Goal: Complete application form

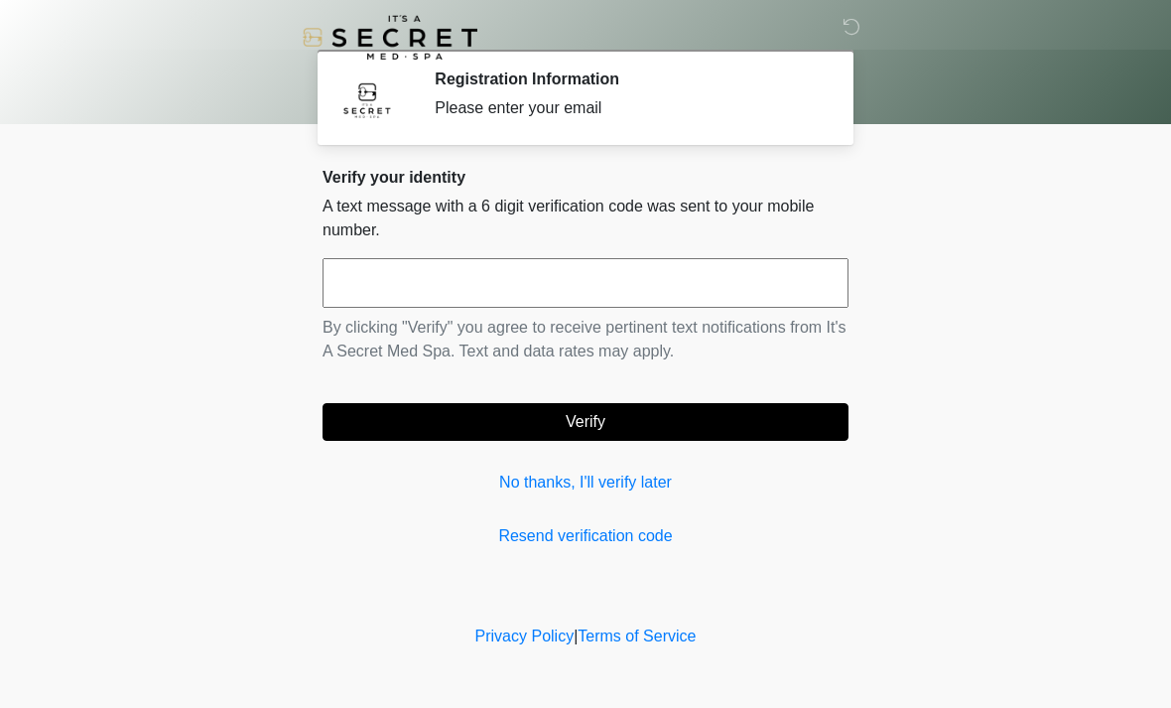
click at [679, 299] on input "text" at bounding box center [586, 283] width 526 height 50
type input "******"
click at [636, 411] on button "Verify" at bounding box center [586, 422] width 526 height 38
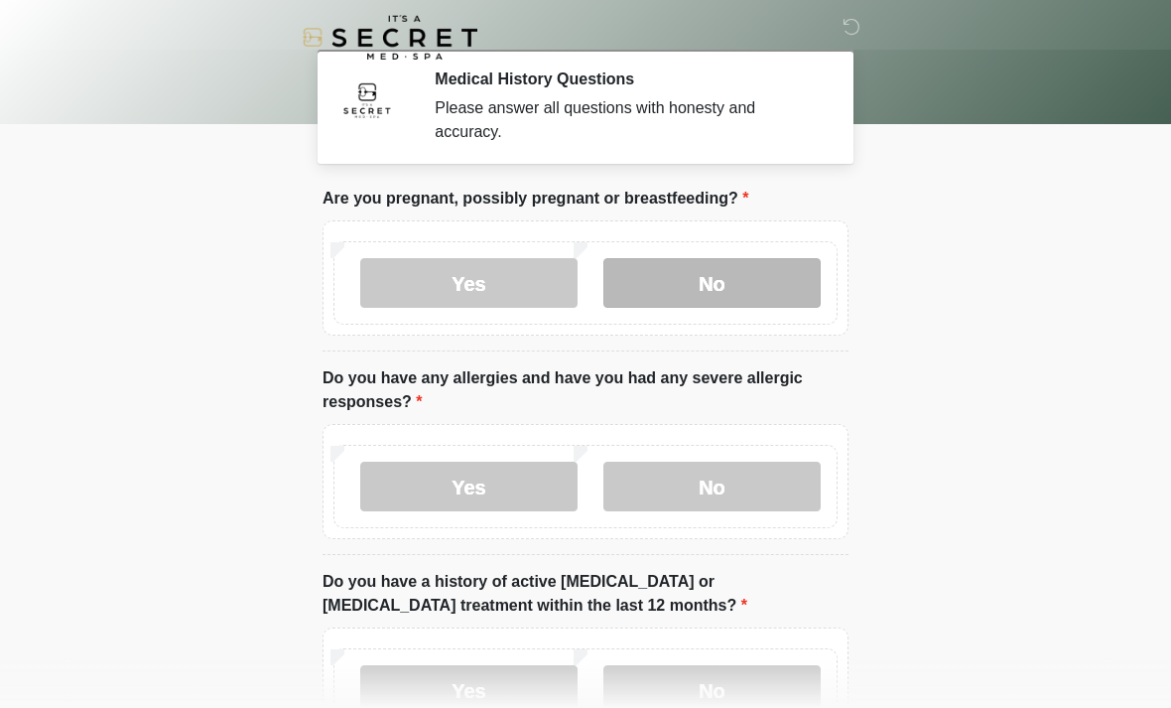
click at [777, 287] on label "No" at bounding box center [712, 283] width 217 height 50
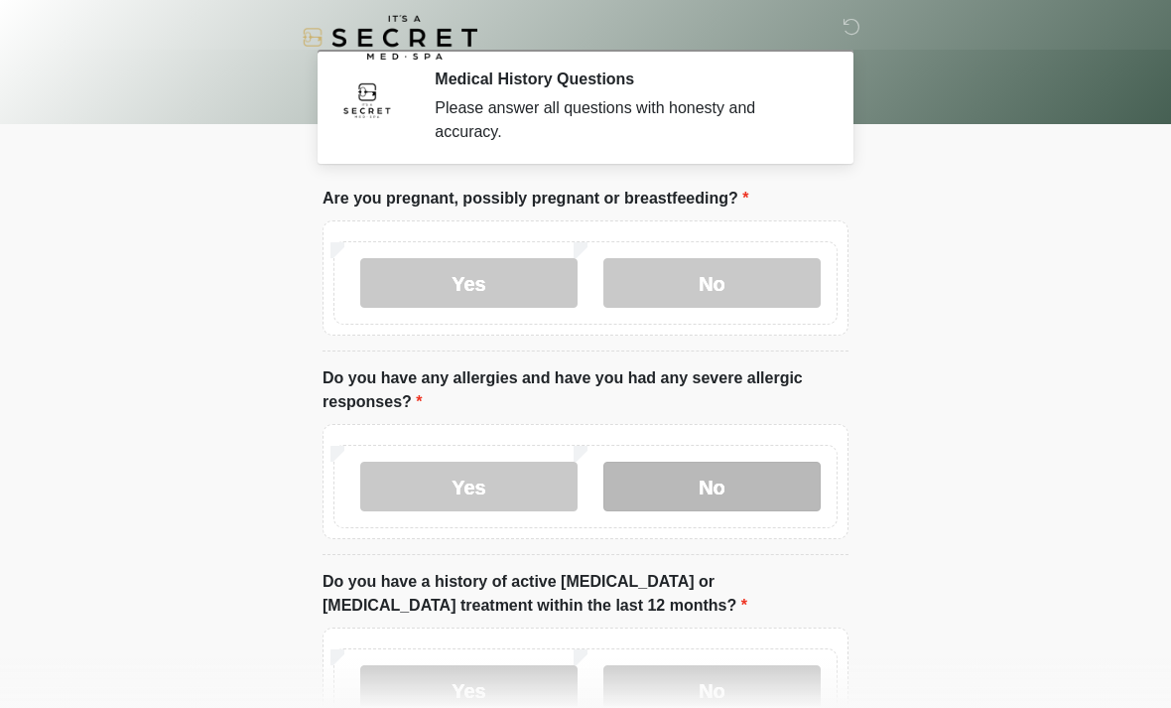
click at [760, 490] on label "No" at bounding box center [712, 487] width 217 height 50
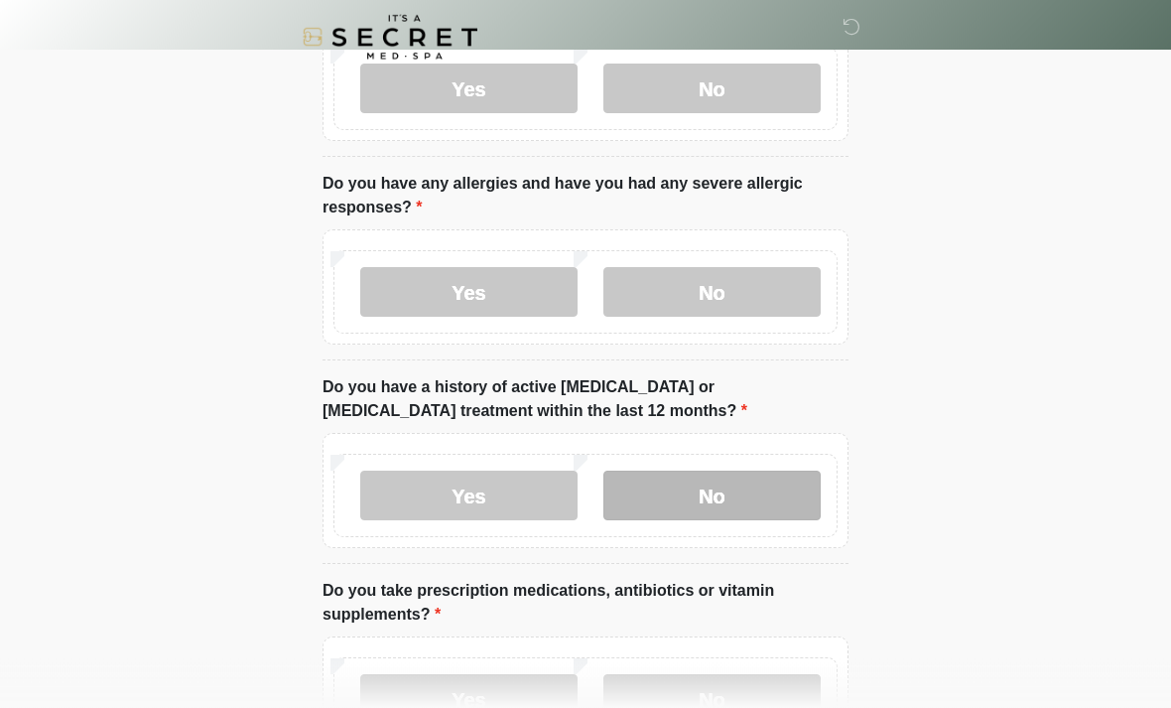
click at [751, 508] on label "No" at bounding box center [712, 496] width 217 height 50
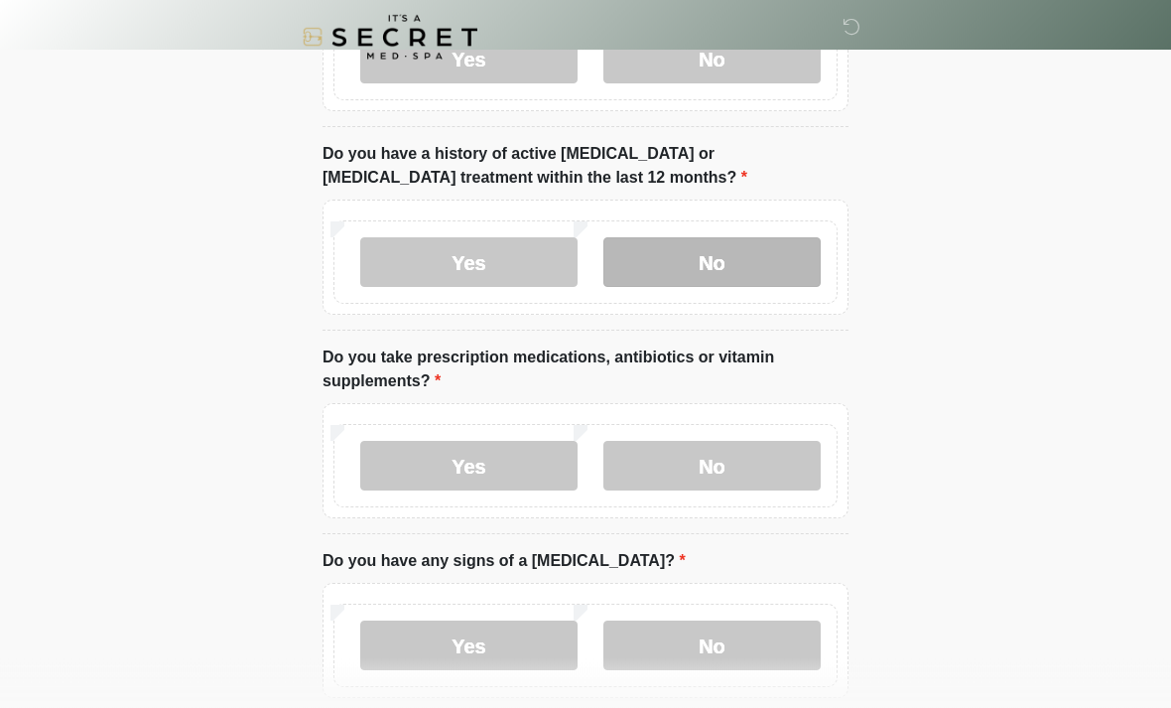
scroll to position [426, 0]
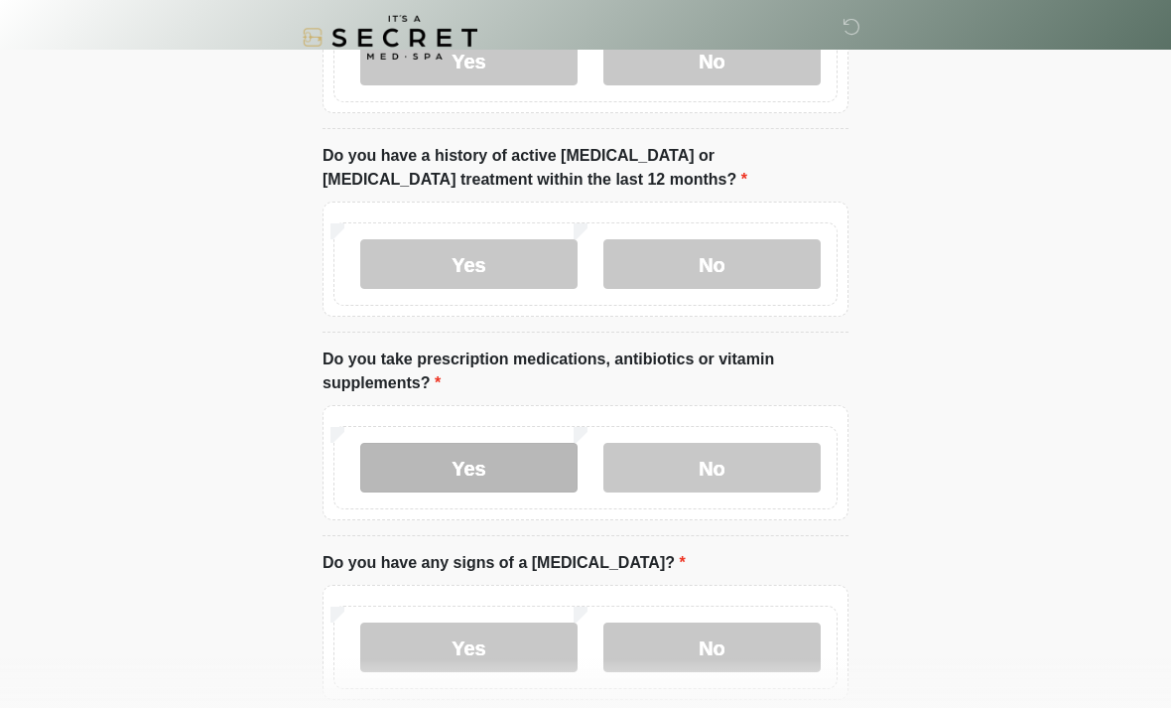
click at [541, 470] on label "Yes" at bounding box center [468, 468] width 217 height 50
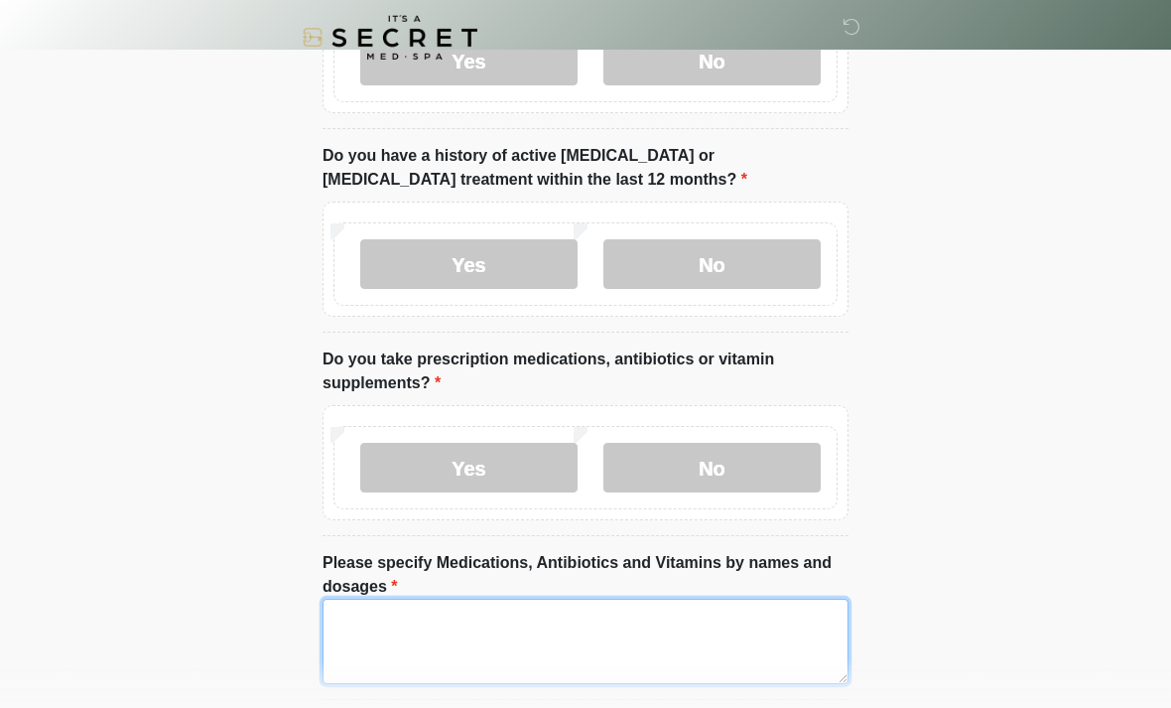
click at [700, 652] on textarea "Please specify Medications, Antibiotics and Vitamins by names and dosages" at bounding box center [586, 641] width 526 height 85
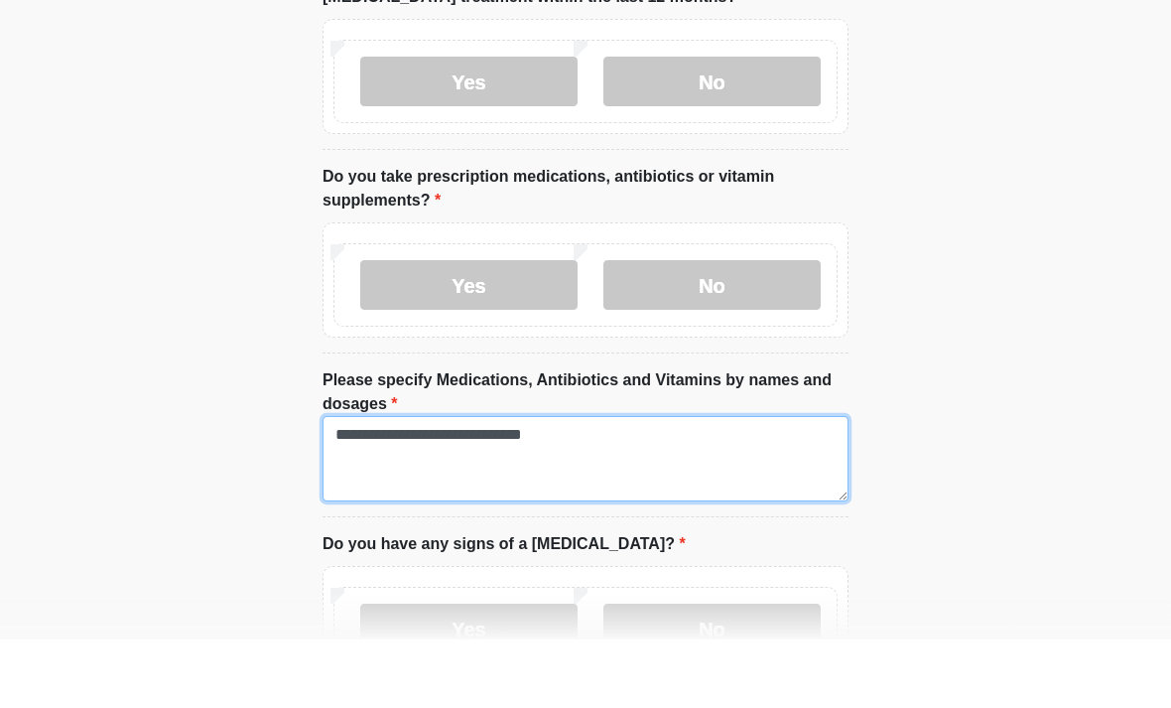
scroll to position [576, 0]
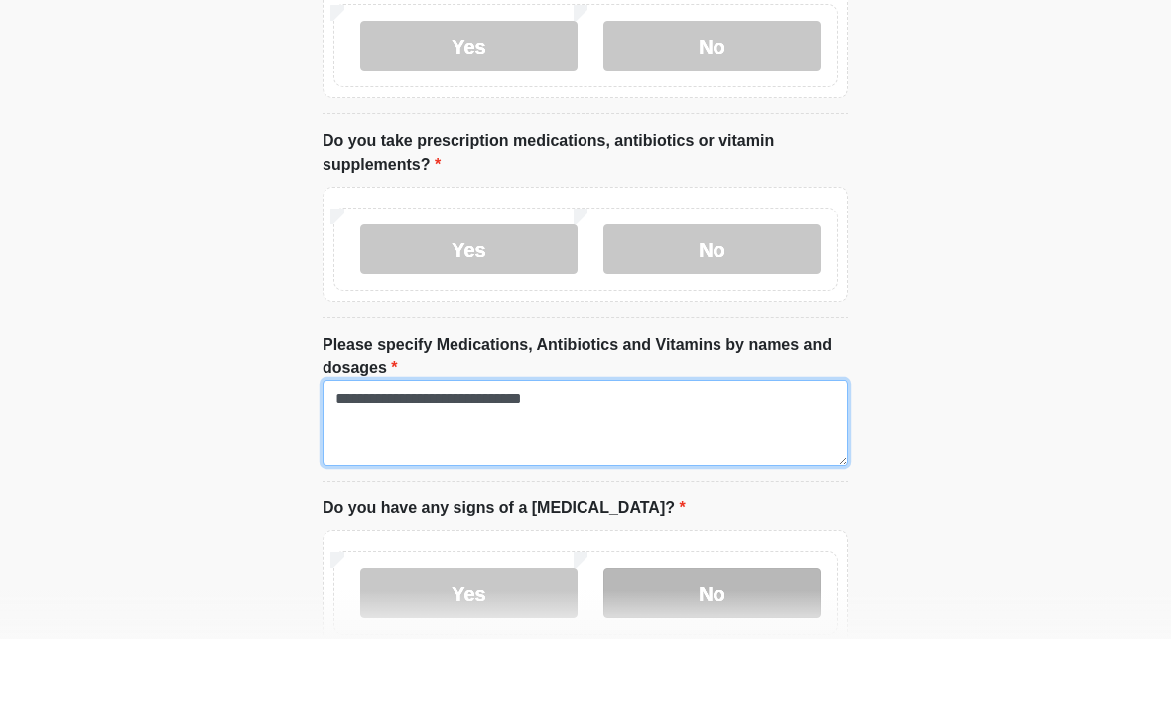
type textarea "**********"
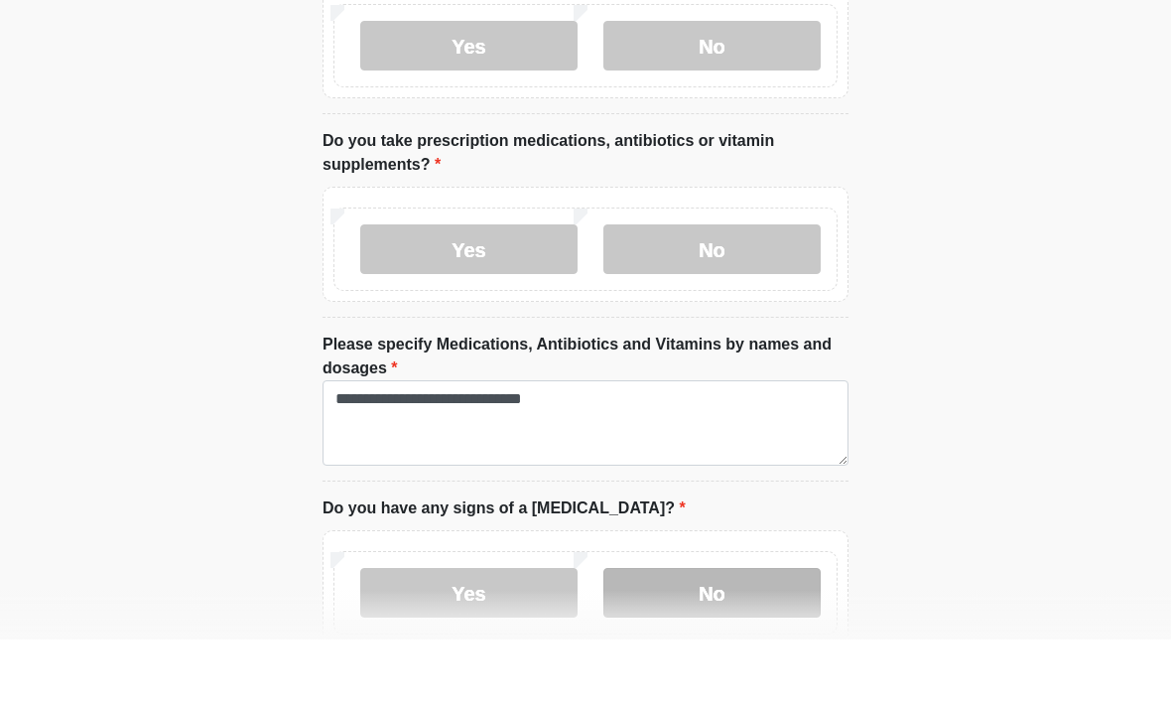
click at [763, 636] on label "No" at bounding box center [712, 661] width 217 height 50
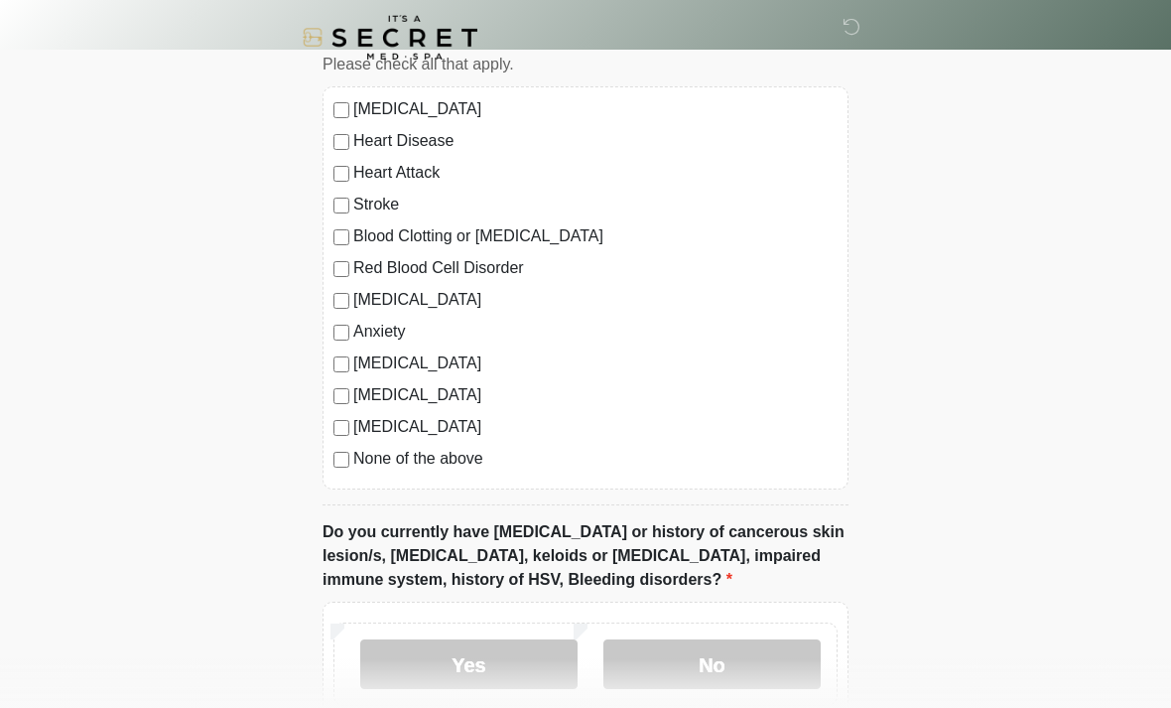
scroll to position [1293, 0]
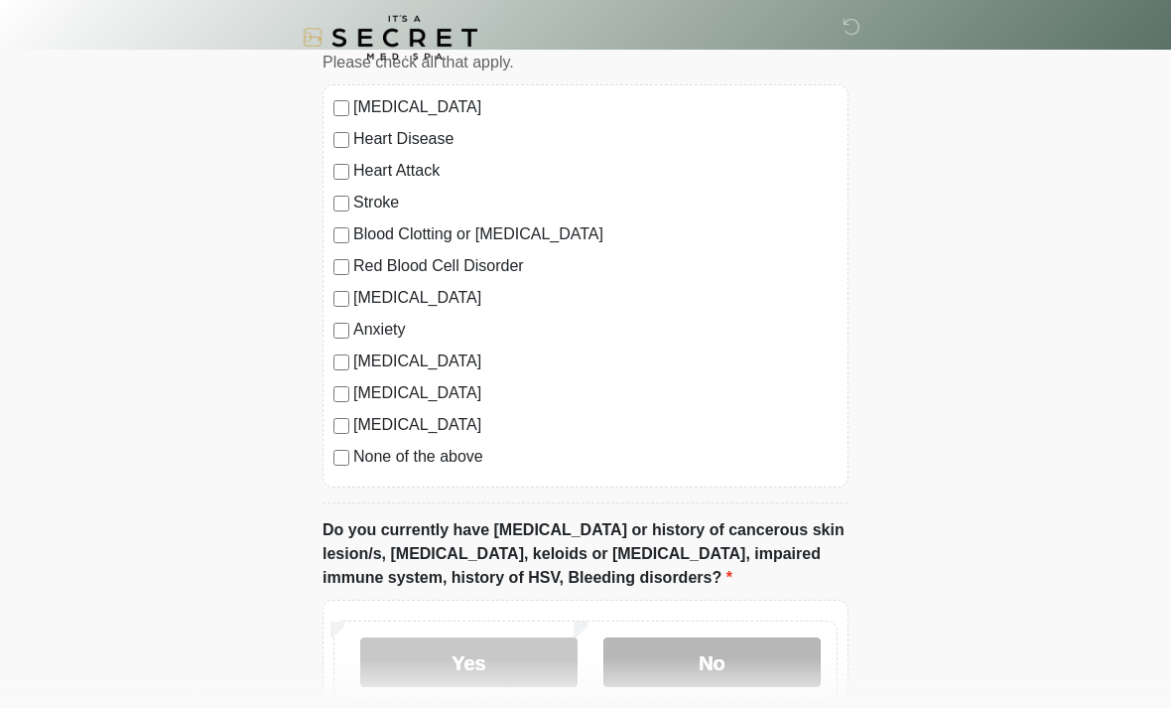
click at [735, 660] on label "No" at bounding box center [712, 662] width 217 height 50
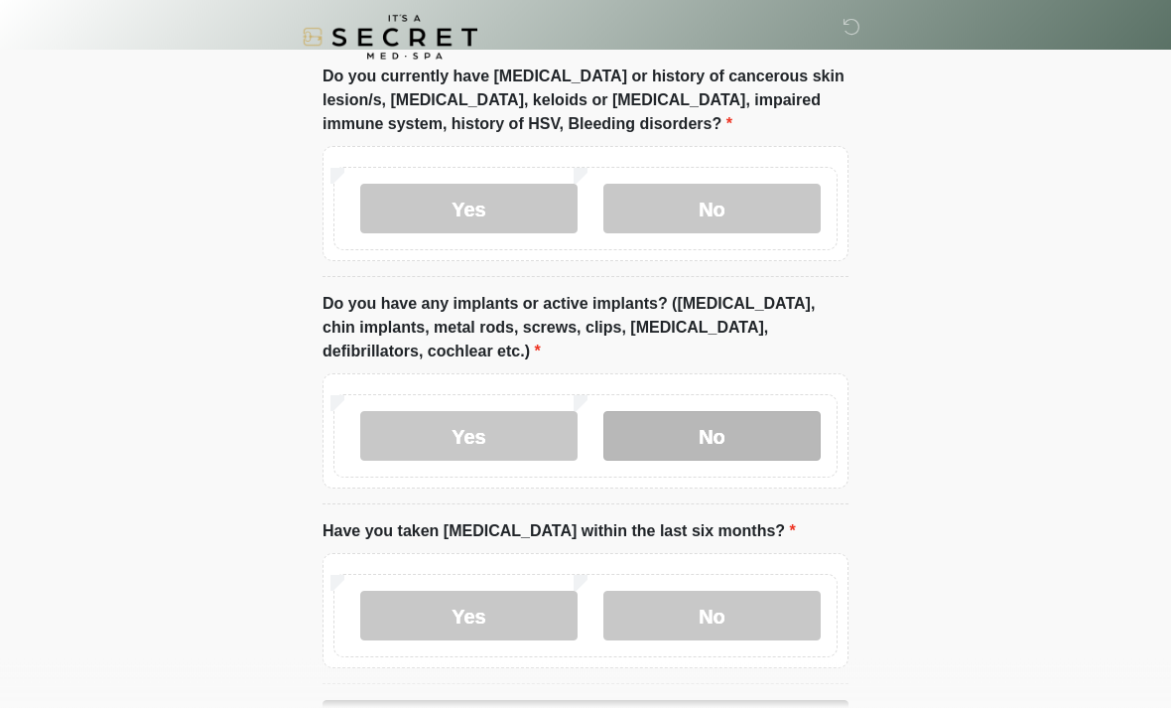
click at [782, 429] on label "No" at bounding box center [712, 437] width 217 height 50
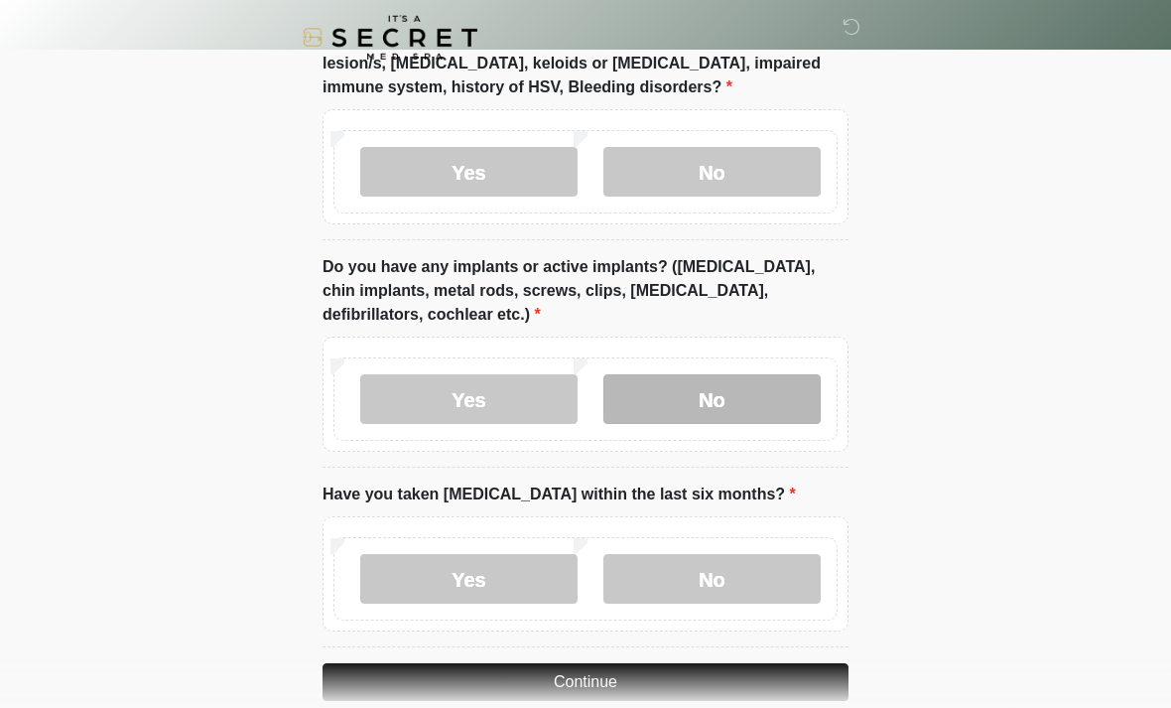
scroll to position [1815, 0]
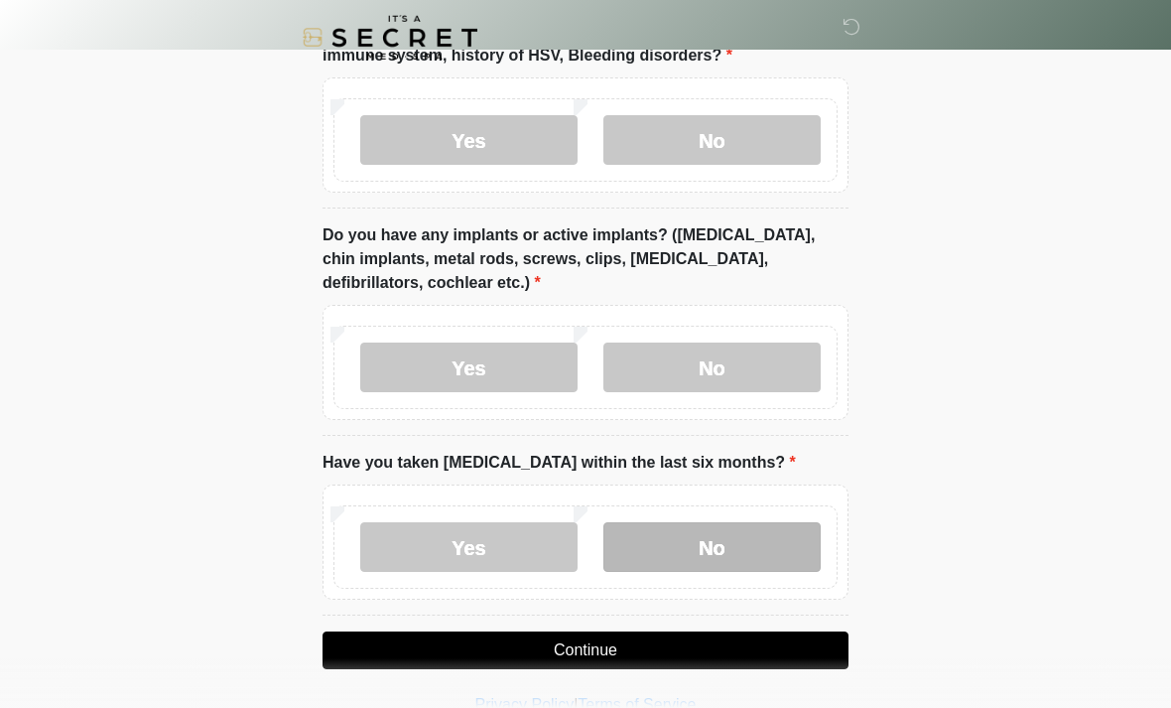
click at [764, 534] on label "No" at bounding box center [712, 547] width 217 height 50
click at [639, 641] on button "Continue" at bounding box center [586, 650] width 526 height 38
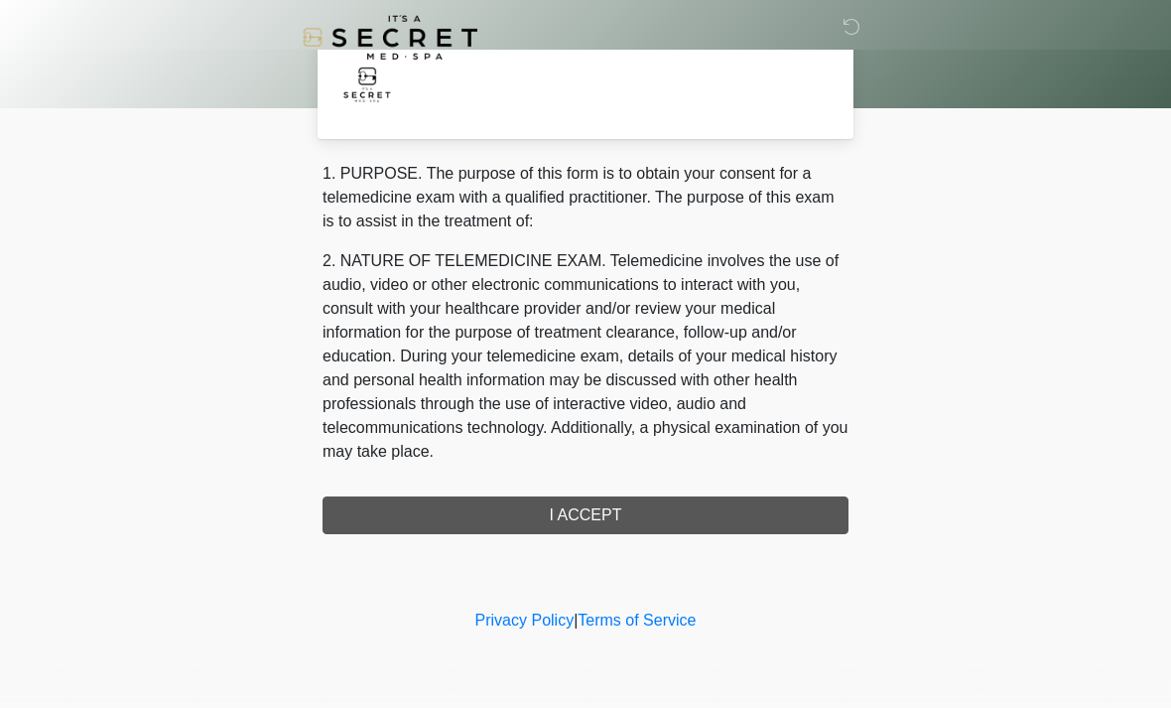
scroll to position [0, 0]
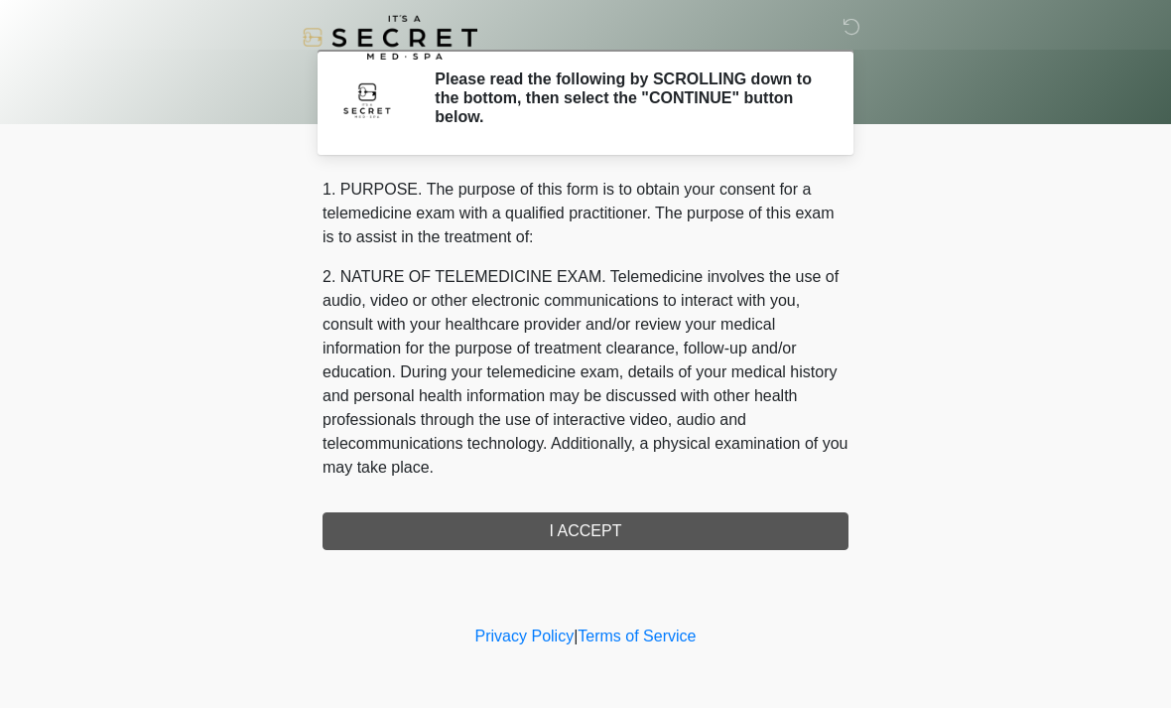
click at [670, 537] on div "1. PURPOSE. The purpose of this form is to obtain your consent for a telemedici…" at bounding box center [586, 364] width 526 height 372
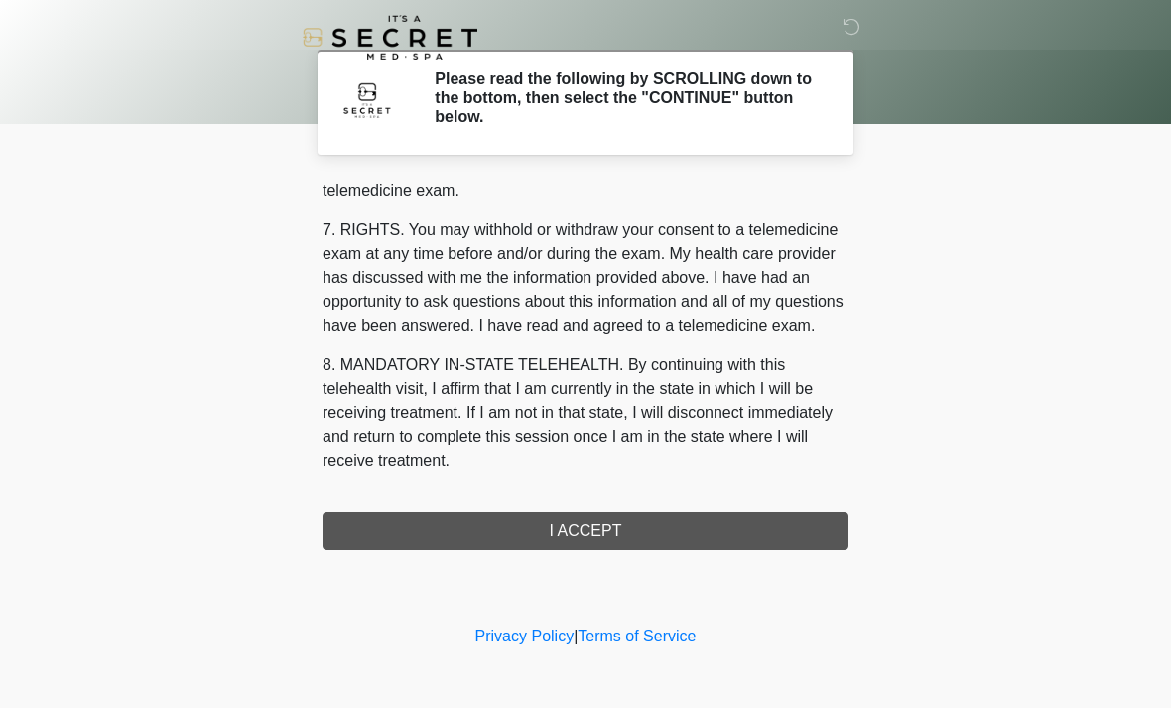
scroll to position [841, 0]
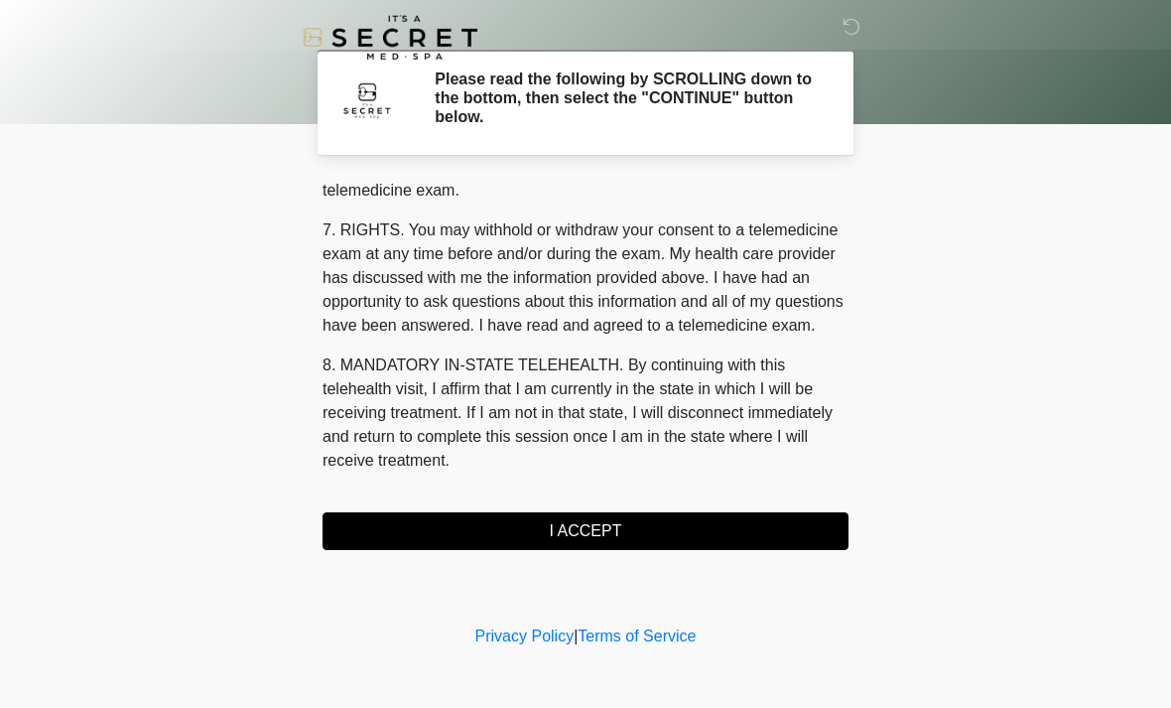
click at [609, 537] on button "I ACCEPT" at bounding box center [586, 531] width 526 height 38
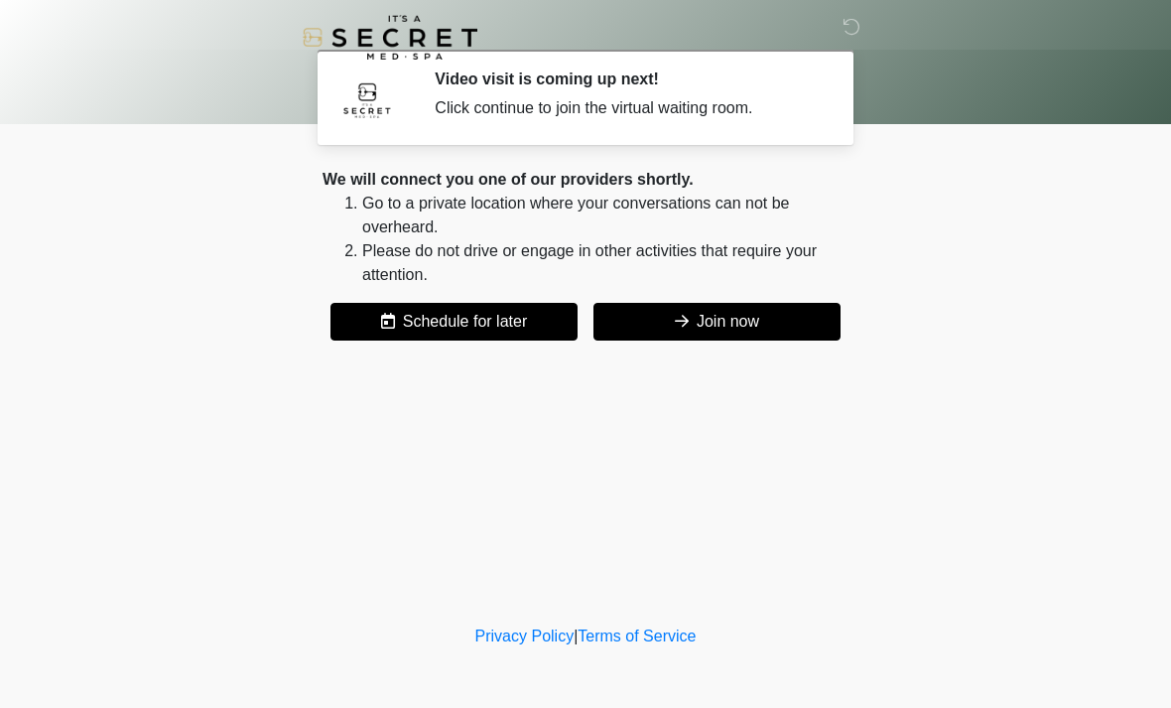
click at [805, 329] on button "Join now" at bounding box center [717, 322] width 247 height 38
click at [722, 321] on button "Join now" at bounding box center [717, 322] width 247 height 38
